Goal: Task Accomplishment & Management: Manage account settings

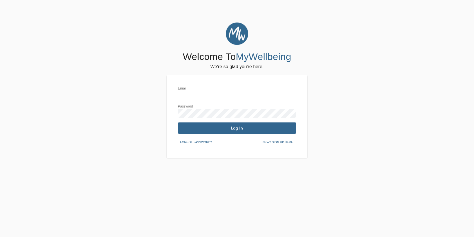
type input "[EMAIL_ADDRESS][DOMAIN_NAME]"
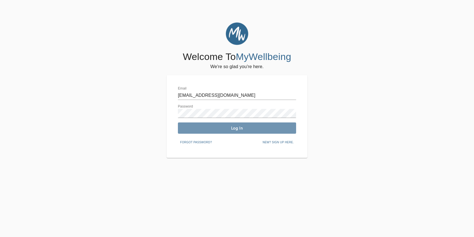
click at [196, 130] on span "Log In" at bounding box center [237, 127] width 114 height 5
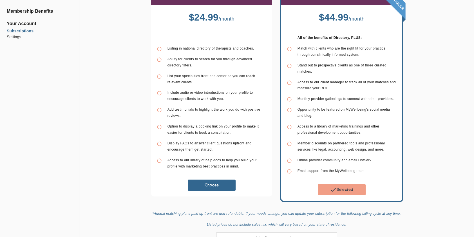
scroll to position [28, 0]
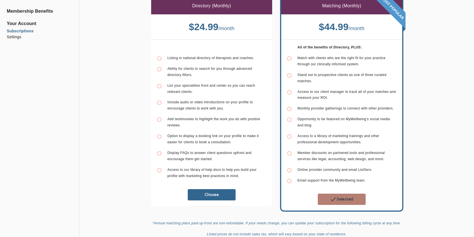
click at [348, 196] on span "Selected" at bounding box center [341, 199] width 43 height 7
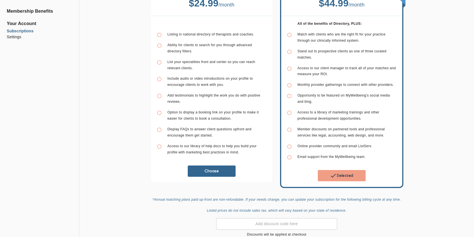
scroll to position [77, 0]
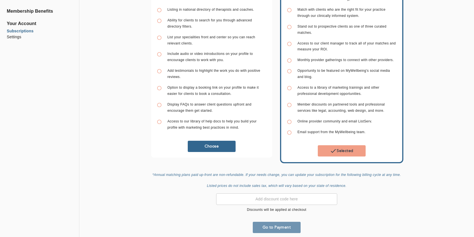
click at [281, 224] on span "Go to Payment" at bounding box center [276, 226] width 43 height 5
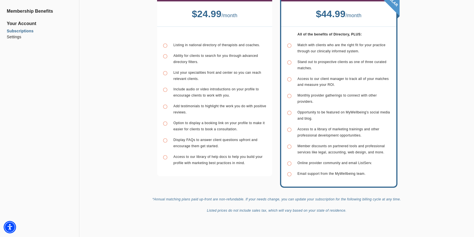
scroll to position [107, 0]
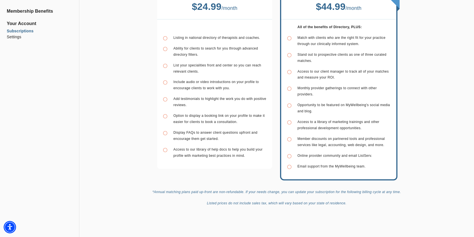
click at [15, 38] on li "Settings" at bounding box center [40, 37] width 66 height 6
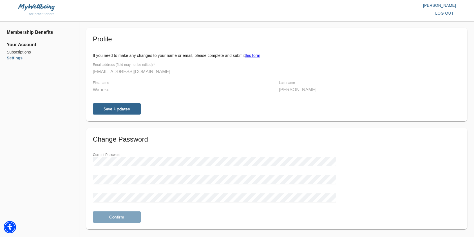
click at [431, 158] on div "Current Password New Password Confirm Password" at bounding box center [277, 177] width 372 height 54
click at [21, 45] on span "Your Account" at bounding box center [40, 44] width 66 height 7
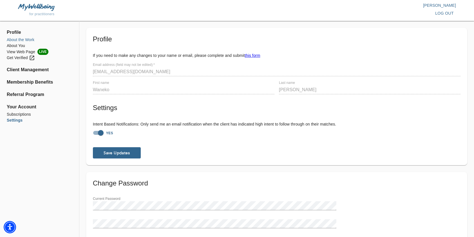
click at [15, 40] on li "About the Work" at bounding box center [40, 40] width 66 height 6
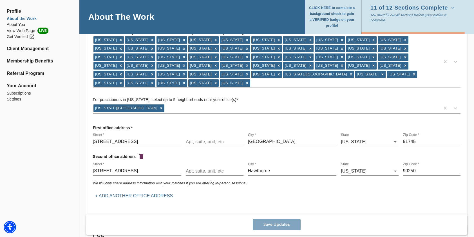
scroll to position [84, 0]
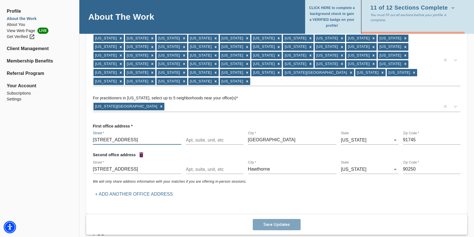
drag, startPoint x: 131, startPoint y: 131, endPoint x: 90, endPoint y: 132, distance: 41.1
click at [90, 132] on div "First office address * Street   * [STREET_ADDRESS][US_STATE] 6 Zip Code   * 917…" at bounding box center [276, 159] width 376 height 87
type input "[STREET_ADDRESS]"
drag, startPoint x: 286, startPoint y: 131, endPoint x: 243, endPoint y: 134, distance: 43.7
click at [243, 134] on div "Street   * [STREET_ADDRESS][PERSON_NAME][US_STATE] Zip Code   * 91745" at bounding box center [277, 138] width 372 height 18
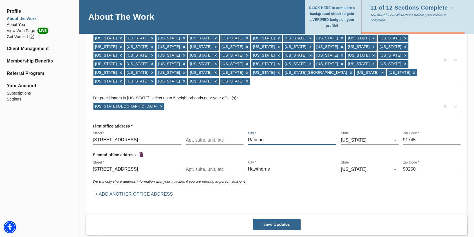
type input "[GEOGRAPHIC_DATA]"
type input "91730"
click at [349, 188] on div "First office address * Street   * [STREET_ADDRESS][US_STATE] 6 Zip Code   * 917…" at bounding box center [277, 160] width 372 height 83
drag, startPoint x: 133, startPoint y: 131, endPoint x: 89, endPoint y: 129, distance: 43.9
click at [89, 129] on div "First office address * Street   * [STREET_ADDRESS][US_STATE] 6 Zip Code   * 917…" at bounding box center [276, 159] width 376 height 87
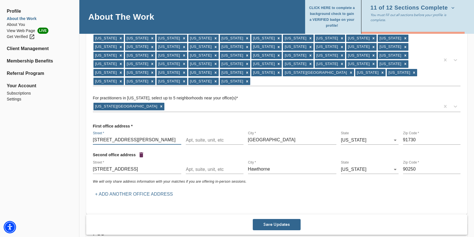
type input "[STREET_ADDRESS][PERSON_NAME]"
drag, startPoint x: 292, startPoint y: 130, endPoint x: 244, endPoint y: 132, distance: 48.4
click at [244, 132] on div "Street   * [STREET_ADDRESS][PERSON_NAME][US_STATE] 6 Zip Code   * 91730" at bounding box center [277, 138] width 372 height 18
type input "[GEOGRAPHIC_DATA]"
drag, startPoint x: 415, startPoint y: 132, endPoint x: 398, endPoint y: 136, distance: 18.0
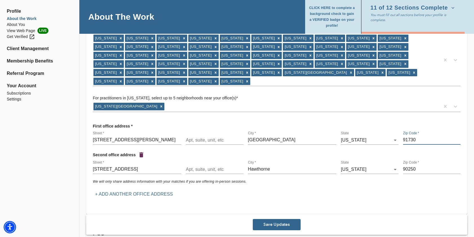
click at [398, 136] on div "Street   * [STREET_ADDRESS][PERSON_NAME][US_STATE] Zip Code   * 91730" at bounding box center [277, 138] width 372 height 18
type input "91764"
click at [301, 190] on div "First office address * Street   * [STREET_ADDRESS][PERSON_NAME][US_STATE] 6 Zip…" at bounding box center [277, 160] width 372 height 83
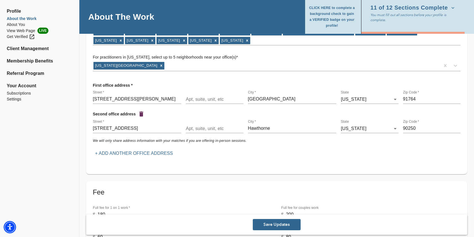
scroll to position [141, 0]
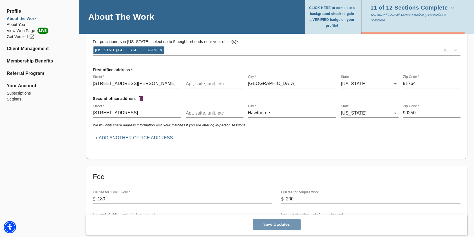
click at [281, 226] on span "Save Updates" at bounding box center [276, 224] width 43 height 5
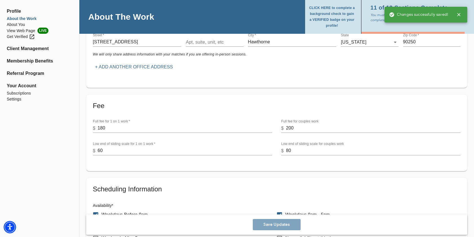
scroll to position [225, 0]
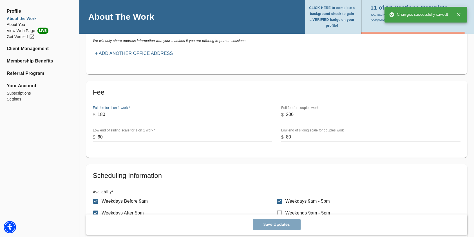
click at [109, 110] on input "180" at bounding box center [185, 114] width 174 height 9
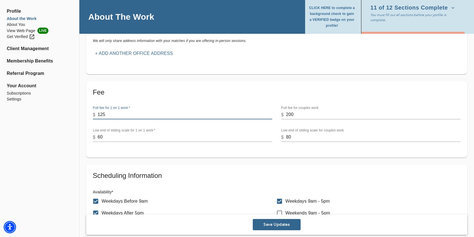
type input "125"
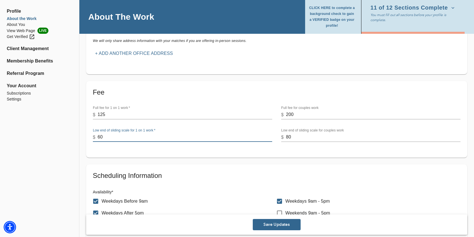
drag, startPoint x: 105, startPoint y: 130, endPoint x: 98, endPoint y: 129, distance: 6.2
click at [98, 133] on input "60" at bounding box center [185, 137] width 174 height 9
type input "80"
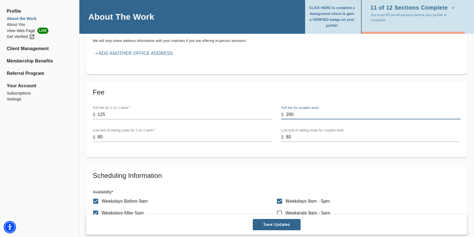
click at [301, 110] on input "200" at bounding box center [373, 114] width 174 height 9
drag, startPoint x: 301, startPoint y: 106, endPoint x: 285, endPoint y: 108, distance: 16.1
click at [285, 110] on div "$ 200" at bounding box center [370, 114] width 179 height 9
type input "180"
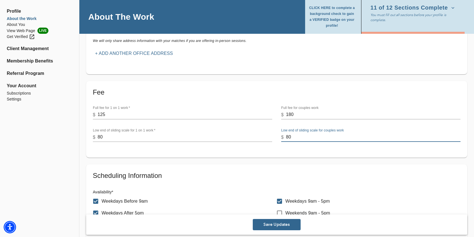
click at [296, 133] on input "80" at bounding box center [373, 137] width 174 height 9
drag, startPoint x: 296, startPoint y: 129, endPoint x: 284, endPoint y: 132, distance: 12.8
click at [284, 133] on div "$ 80" at bounding box center [370, 137] width 179 height 9
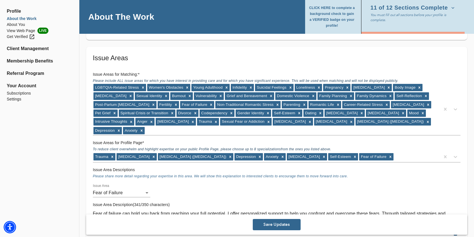
scroll to position [563, 0]
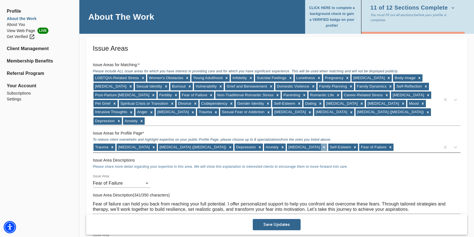
click at [323, 146] on icon at bounding box center [324, 147] width 2 height 2
type input "125"
click at [457, 144] on icon at bounding box center [455, 147] width 6 height 6
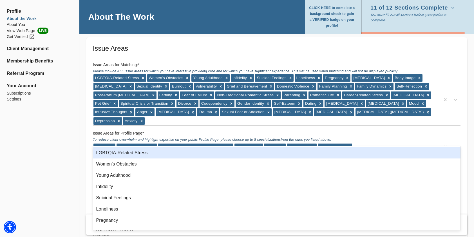
type input "A"
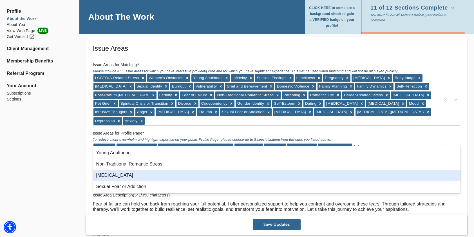
type input "A"
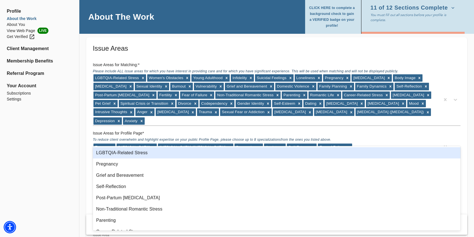
type input "r"
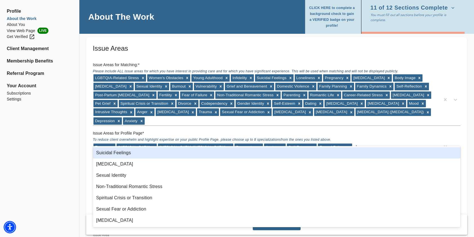
type input "a"
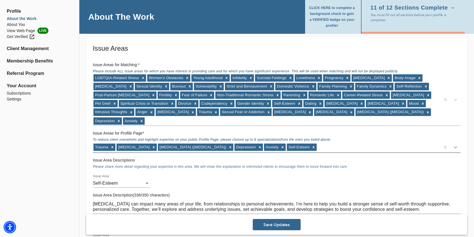
click at [456, 144] on icon at bounding box center [455, 147] width 6 height 6
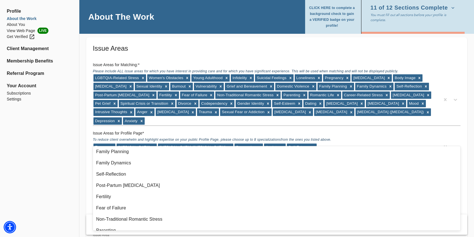
scroll to position [172, 0]
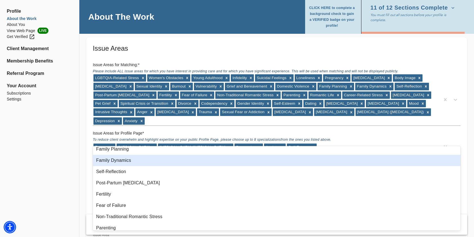
click at [153, 159] on div "Family Dynamics" at bounding box center [276, 160] width 367 height 11
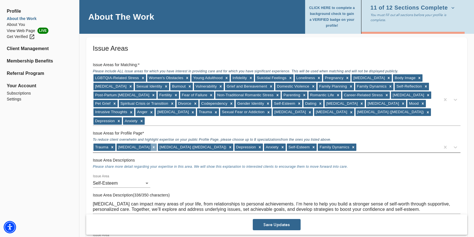
click at [152, 145] on icon at bounding box center [154, 147] width 4 height 4
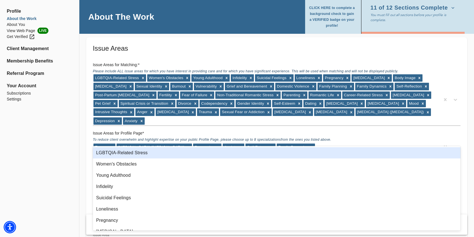
click at [455, 144] on icon at bounding box center [455, 147] width 6 height 6
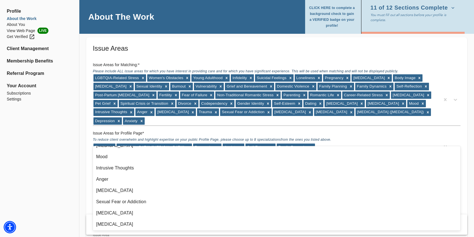
scroll to position [368, 0]
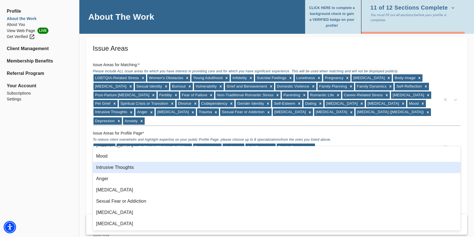
click at [217, 166] on div "Intrusive Thoughts" at bounding box center [276, 167] width 367 height 11
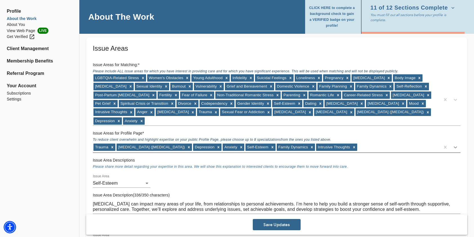
click at [456, 144] on icon at bounding box center [455, 147] width 6 height 6
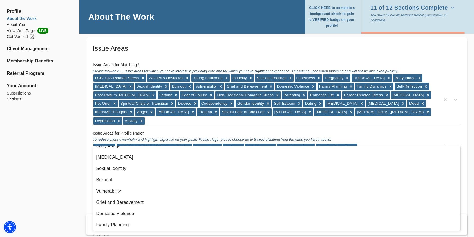
scroll to position [100, 0]
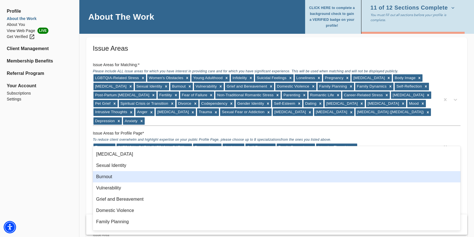
click at [271, 175] on div "Burnout" at bounding box center [276, 176] width 367 height 11
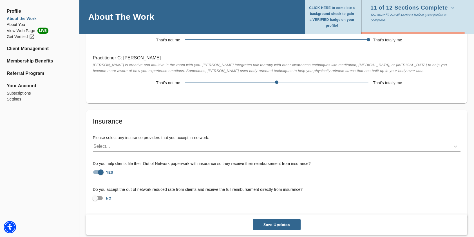
scroll to position [1460, 0]
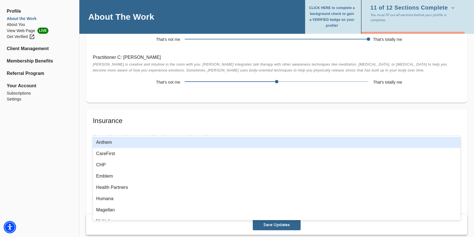
click at [110, 141] on div "Select..." at bounding box center [271, 145] width 357 height 9
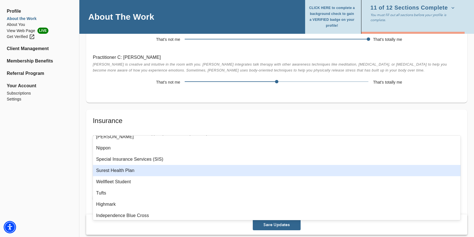
scroll to position [660, 0]
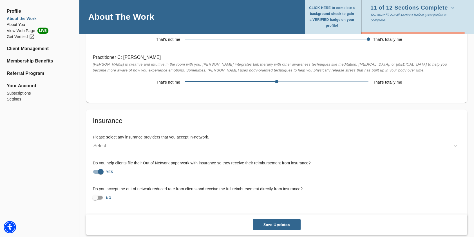
click at [275, 222] on span "Save Updates" at bounding box center [276, 224] width 43 height 5
click at [17, 30] on li "View Web Page LIVE" at bounding box center [40, 31] width 66 height 6
click at [21, 18] on li "About the Work" at bounding box center [40, 19] width 66 height 6
click at [17, 24] on li "About You" at bounding box center [40, 25] width 66 height 6
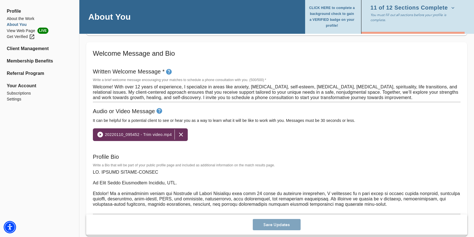
scroll to position [309, 0]
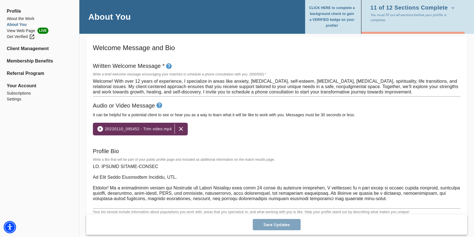
click at [155, 165] on textarea at bounding box center [276, 185] width 367 height 43
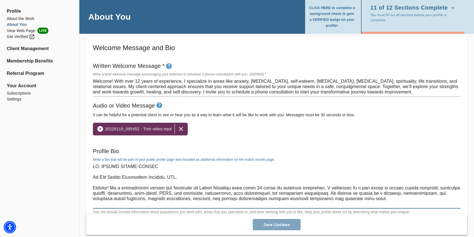
click at [137, 165] on textarea at bounding box center [276, 185] width 367 height 43
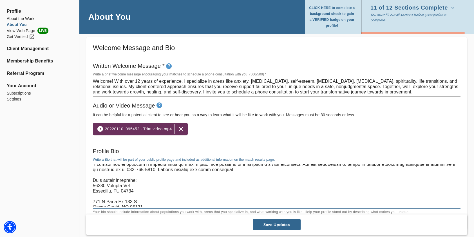
scroll to position [80, 0]
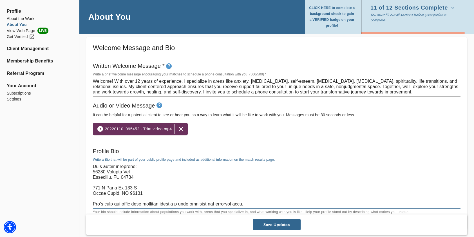
drag, startPoint x: 135, startPoint y: 182, endPoint x: 93, endPoint y: 184, distance: 42.0
click at [93, 184] on textarea at bounding box center [276, 185] width 367 height 43
drag, startPoint x: 140, startPoint y: 188, endPoint x: 93, endPoint y: 187, distance: 46.7
click at [93, 187] on textarea at bounding box center [276, 185] width 367 height 43
type textarea "DR. [PERSON_NAME] Be Made Whole Counseling Services, LLC. Welcome! As a bestsel…"
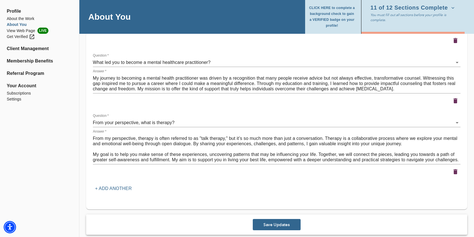
scroll to position [895, 0]
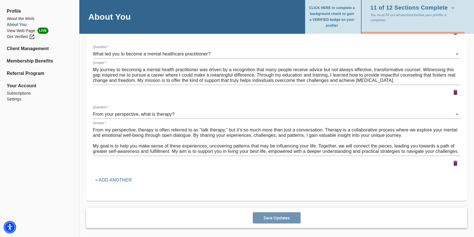
click at [280, 217] on span "Save Updates" at bounding box center [276, 217] width 43 height 5
click at [30, 48] on li "Client Management" at bounding box center [40, 48] width 66 height 7
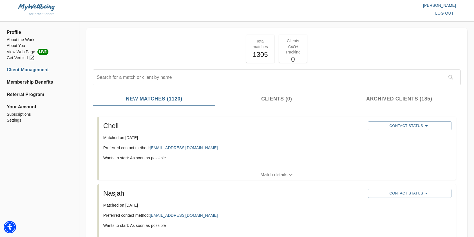
click at [287, 16] on div "log out" at bounding box center [346, 13] width 219 height 10
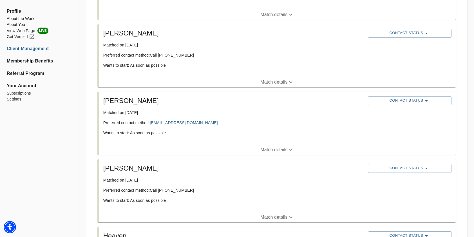
scroll to position [703, 0]
